Goal: Information Seeking & Learning: Learn about a topic

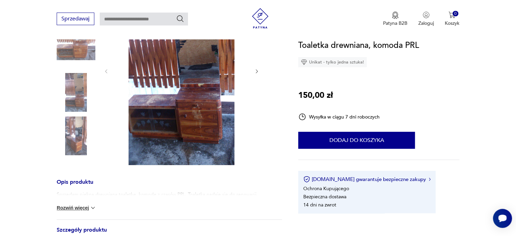
click at [82, 108] on img at bounding box center [76, 92] width 39 height 39
click at [77, 129] on img at bounding box center [76, 135] width 39 height 39
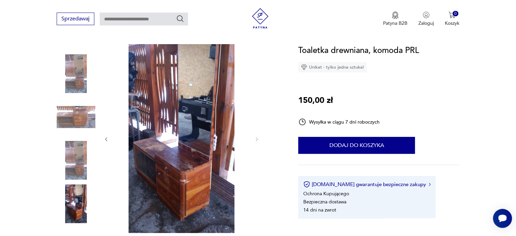
scroll to position [102, 0]
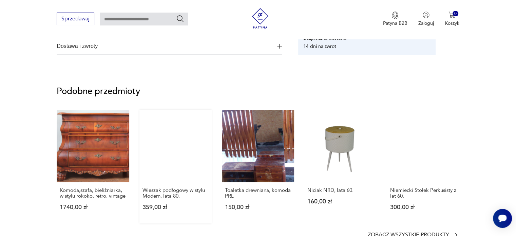
scroll to position [551, 0]
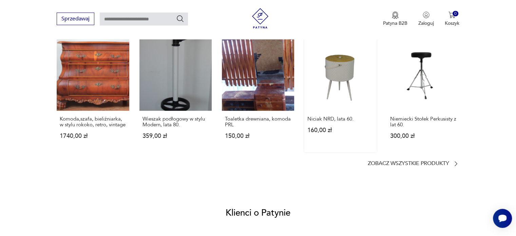
click at [329, 73] on link "Niciak NRD, lata 60. 160,00 zł" at bounding box center [340, 95] width 72 height 114
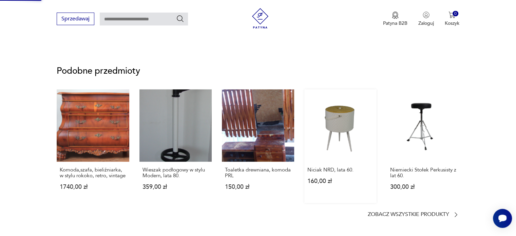
scroll to position [340, 0]
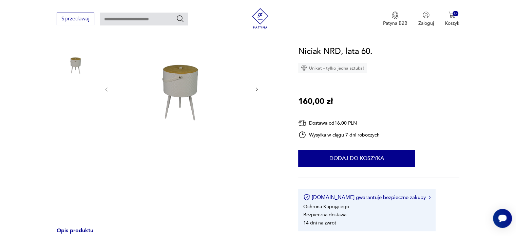
scroll to position [68, 0]
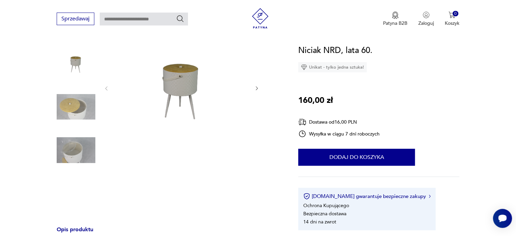
click at [78, 107] on img at bounding box center [76, 106] width 39 height 39
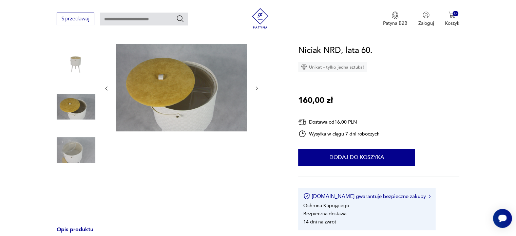
click at [77, 157] on img at bounding box center [76, 150] width 39 height 39
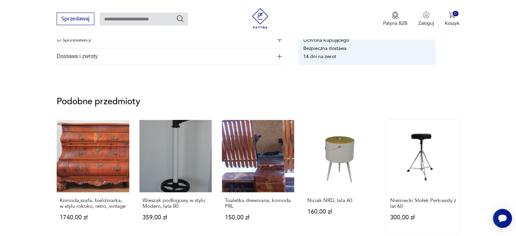
scroll to position [524, 0]
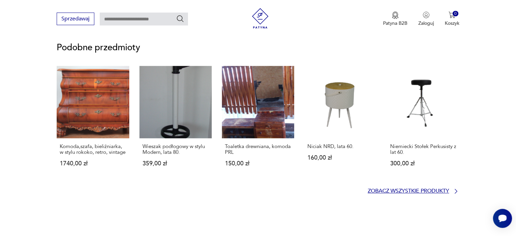
click at [428, 193] on p "Zobacz wszystkie produkty" at bounding box center [408, 191] width 81 height 4
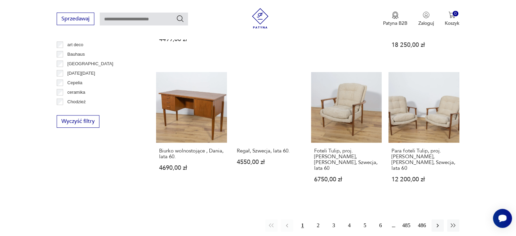
scroll to position [654, 0]
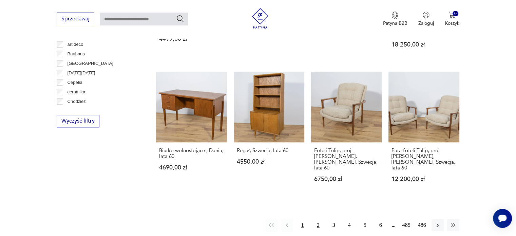
click at [317, 219] on button "2" at bounding box center [318, 225] width 12 height 12
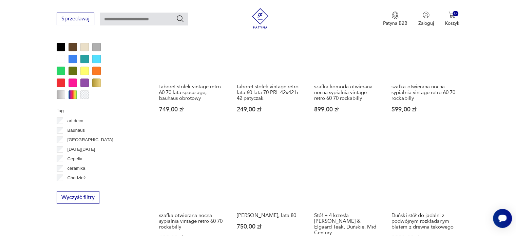
scroll to position [654, 0]
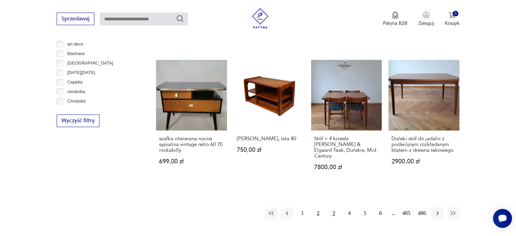
click at [334, 207] on button "3" at bounding box center [334, 213] width 12 height 12
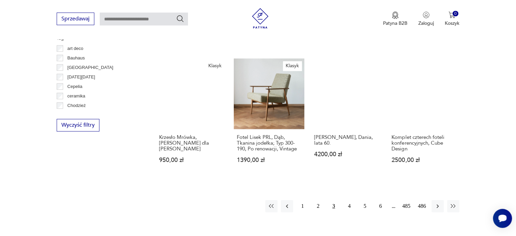
scroll to position [654, 0]
